Goal: Task Accomplishment & Management: Use online tool/utility

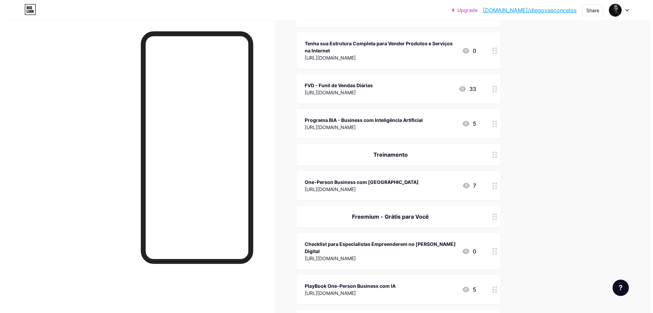
scroll to position [170, 0]
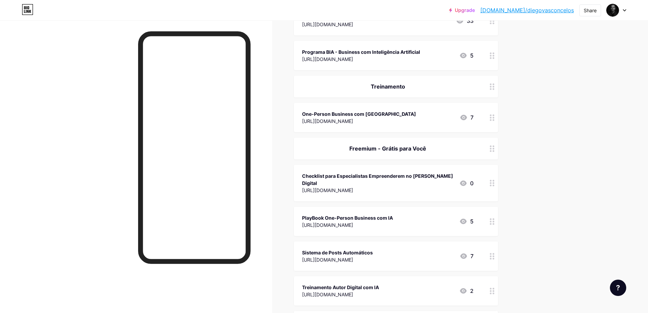
click at [415, 187] on div "[URL][DOMAIN_NAME]" at bounding box center [378, 190] width 152 height 7
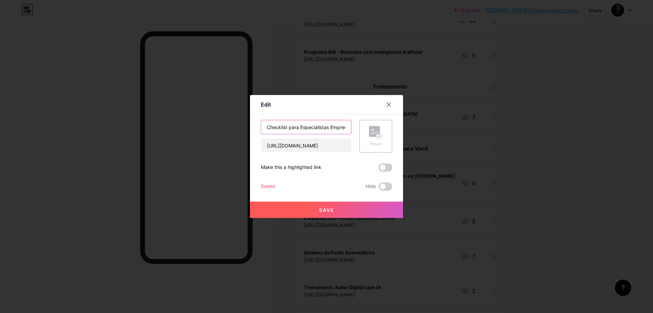
drag, startPoint x: 286, startPoint y: 128, endPoint x: 247, endPoint y: 126, distance: 38.8
click at [247, 126] on div "Edit Content YouTube Play YouTube video without leaving your page. ADD Vimeo Pl…" at bounding box center [326, 156] width 653 height 313
drag, startPoint x: 301, startPoint y: 127, endPoint x: 358, endPoint y: 130, distance: 56.9
click at [358, 130] on div "Avaliação para Especialistas Empreenderem no [PERSON_NAME] Digital [URL][DOMAIN…" at bounding box center [326, 136] width 131 height 33
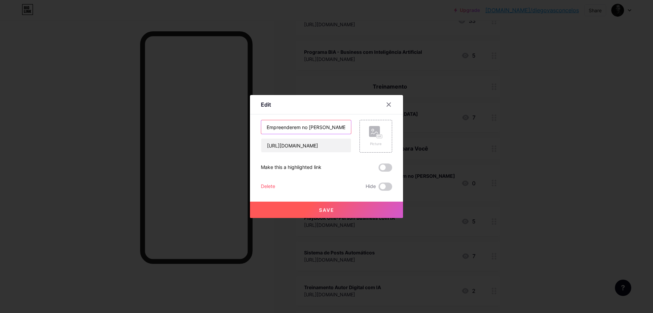
click at [323, 130] on input "Avaliação para Especialistas Empreenderem no [PERSON_NAME] Digital" at bounding box center [306, 127] width 90 height 14
drag, startPoint x: 293, startPoint y: 129, endPoint x: 256, endPoint y: 128, distance: 36.8
click at [256, 128] on div "Edit Content YouTube Play YouTube video without leaving your page. ADD Vimeo Pl…" at bounding box center [326, 156] width 153 height 123
click at [283, 128] on input "Avaliação para Especialistas Empreenderem no [PERSON_NAME] Digital" at bounding box center [306, 127] width 90 height 14
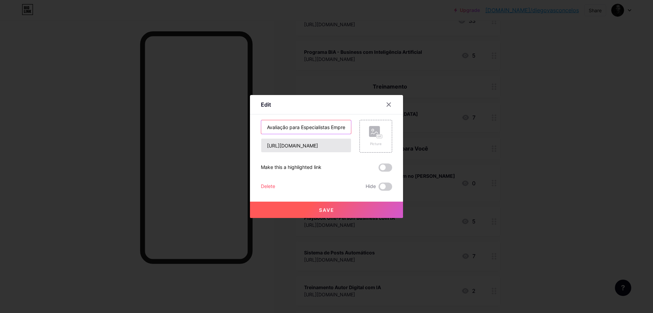
type input "Avaliação para Especialistas Empreenderem no [PERSON_NAME] Digital"
click at [289, 144] on input "[URL][DOMAIN_NAME]" at bounding box center [306, 146] width 90 height 14
paste input "cadastro-"
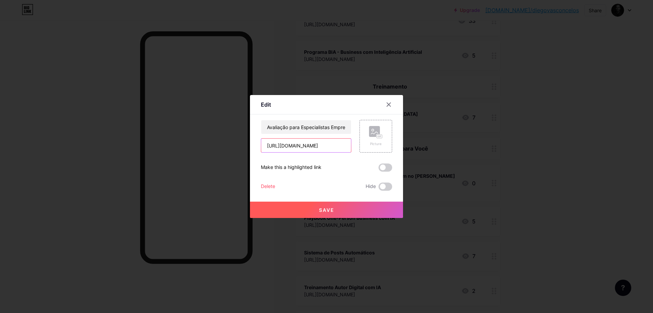
scroll to position [0, 27]
type input "[URL][DOMAIN_NAME]"
click at [325, 213] on button "Save" at bounding box center [326, 209] width 153 height 16
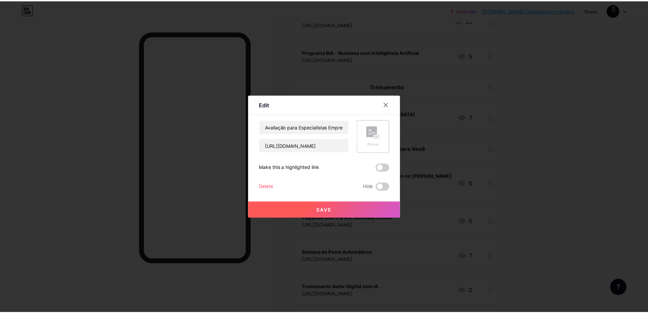
scroll to position [0, 0]
